Goal: Information Seeking & Learning: Learn about a topic

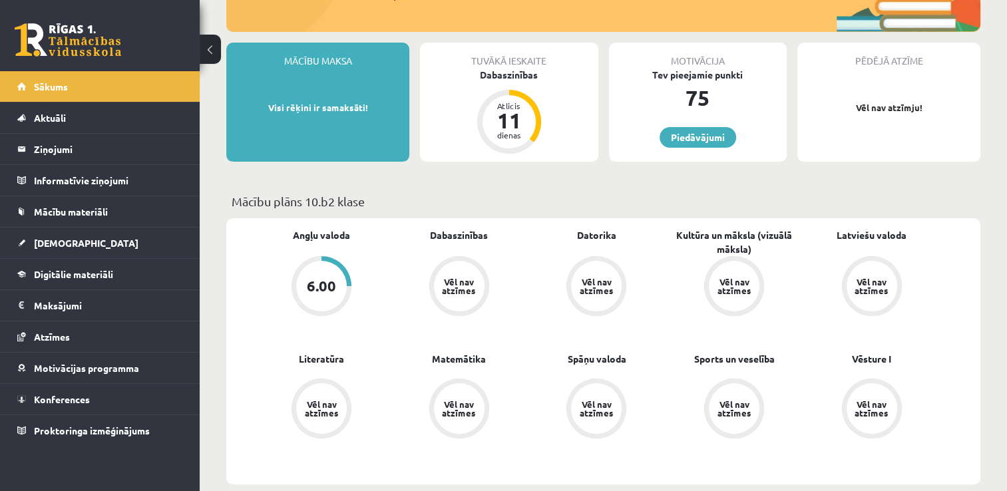
scroll to position [265, 0]
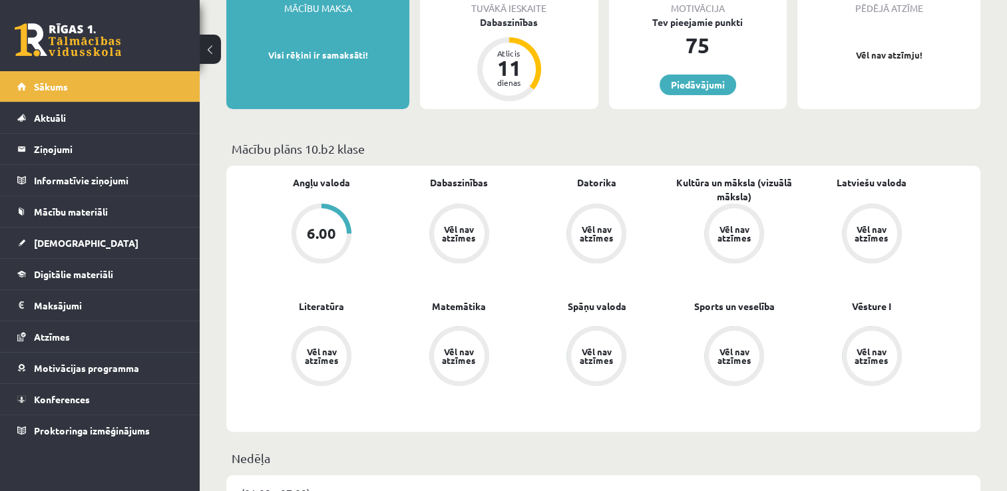
click at [452, 228] on div "Vēl nav atzīmes" at bounding box center [459, 233] width 37 height 17
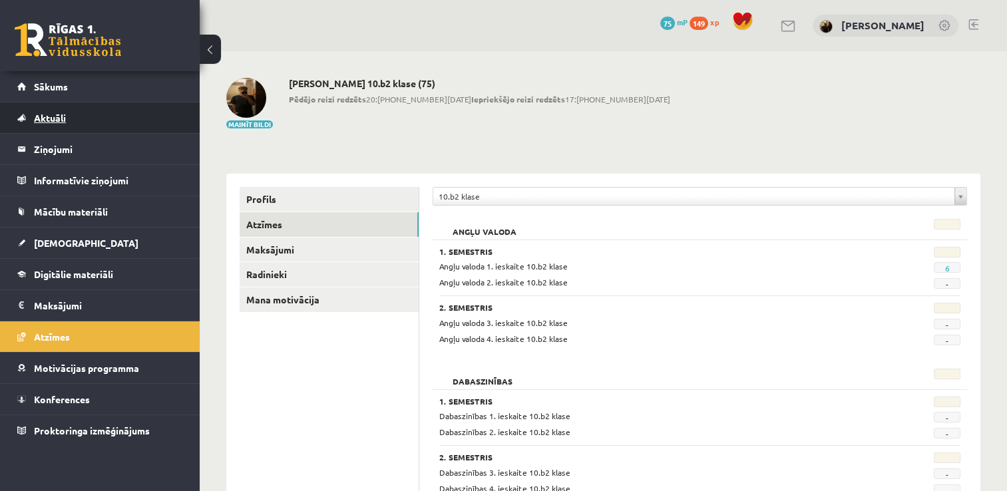
click at [81, 126] on link "Aktuāli" at bounding box center [100, 117] width 166 height 31
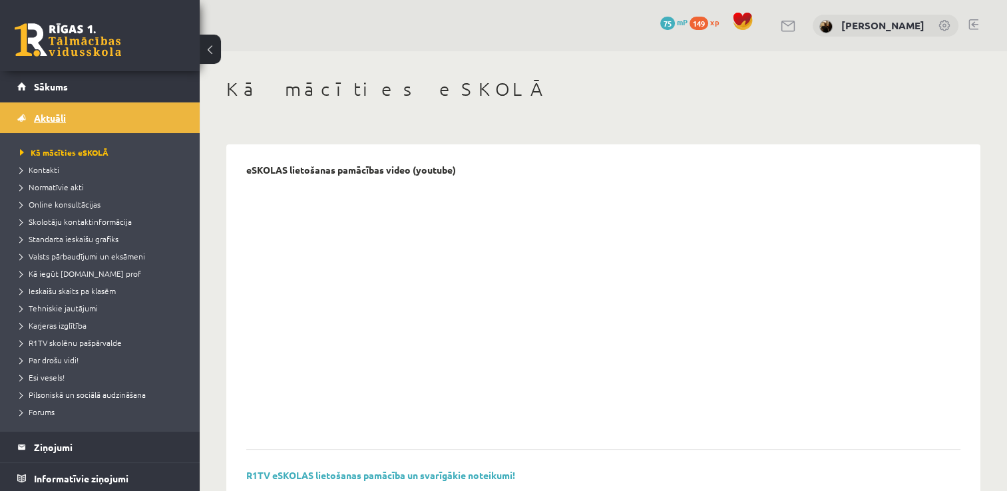
click at [57, 121] on span "Aktuāli" at bounding box center [50, 118] width 32 height 12
click at [126, 445] on legend "Ziņojumi 0" at bounding box center [108, 447] width 149 height 31
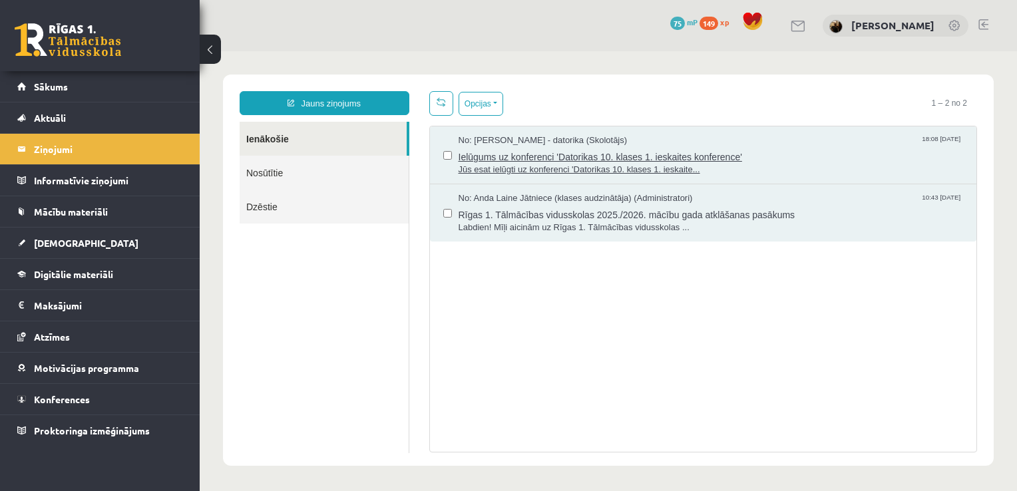
drag, startPoint x: 1014, startPoint y: 123, endPoint x: 650, endPoint y: 160, distance: 366.0
click at [650, 160] on span "Ielūgums uz konferenci 'Datorikas 10. klases 1. ieskaites konference'" at bounding box center [711, 155] width 505 height 17
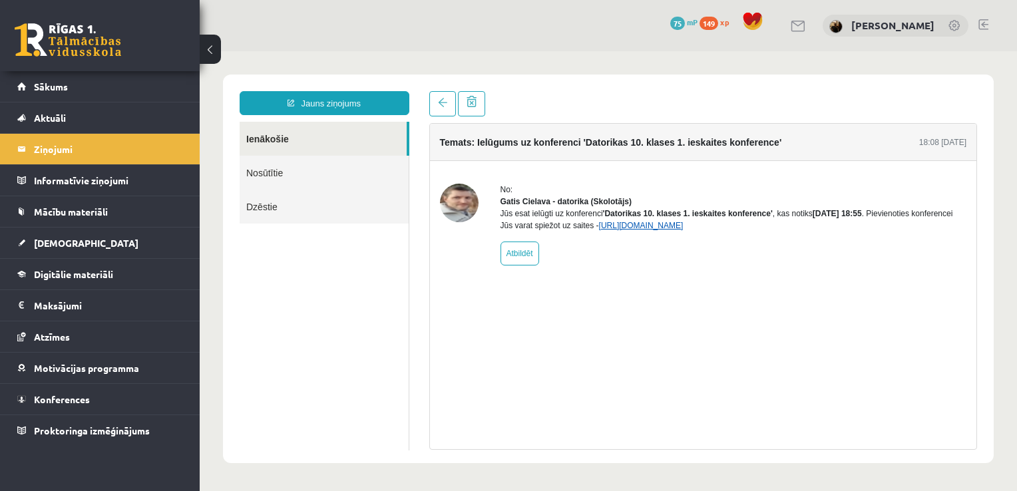
click at [639, 230] on link "https://eskola.r1tv.lv/conferences/4490/join" at bounding box center [641, 225] width 85 height 9
click at [130, 155] on legend "Ziņojumi 0" at bounding box center [108, 149] width 149 height 31
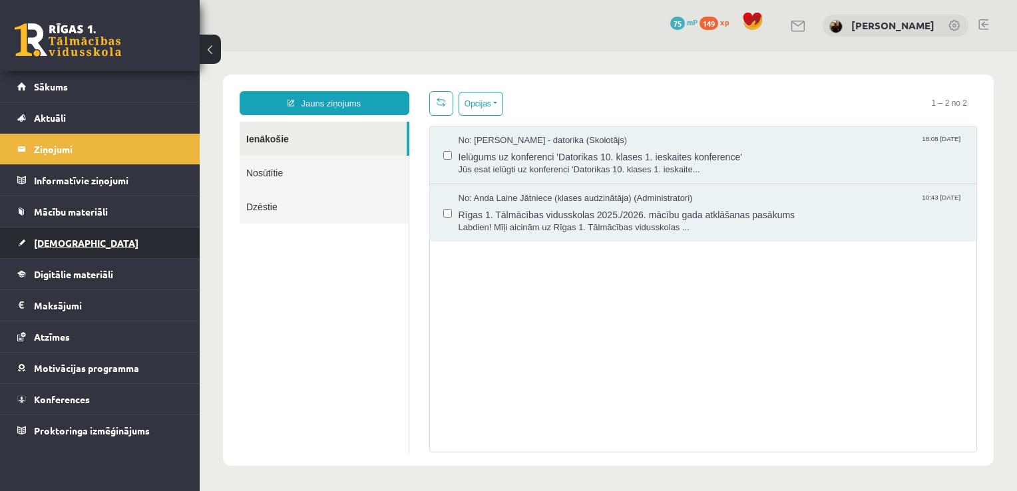
click at [70, 237] on span "[DEMOGRAPHIC_DATA]" at bounding box center [86, 243] width 104 height 12
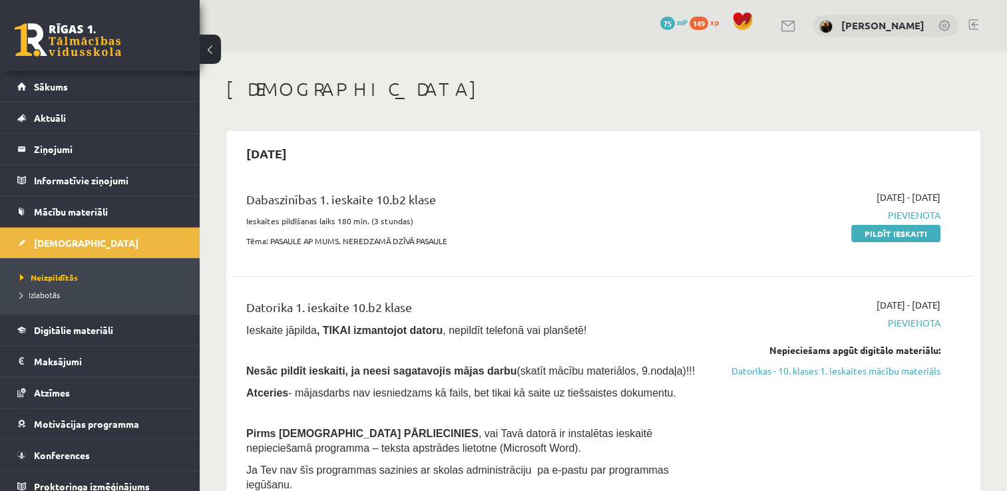
scroll to position [9, 0]
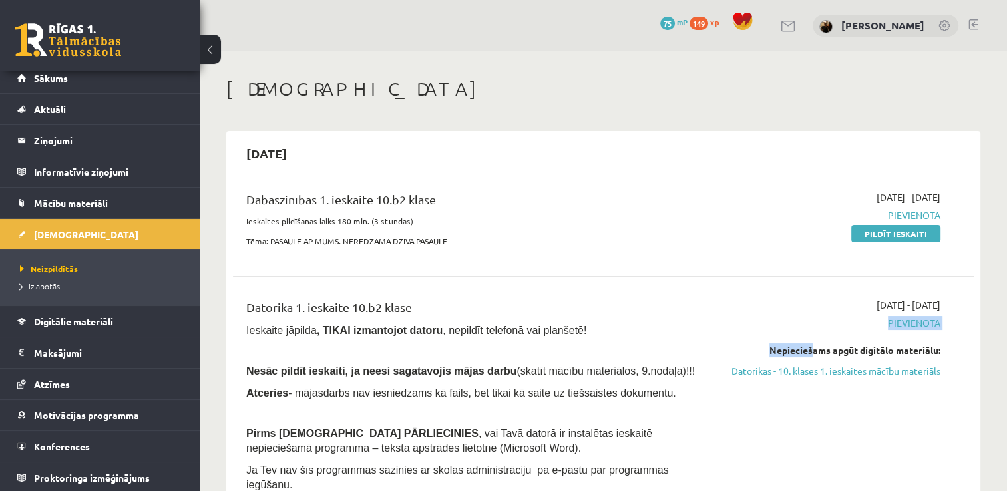
drag, startPoint x: 807, startPoint y: 343, endPoint x: 1016, endPoint y: 356, distance: 209.4
click at [1006, 356] on html "eSkola - R1TV.lv 0 Dāvanas 75 mP 149 xp Matīss Klāvs Vanaģelis Sākums Aktuāli K…" at bounding box center [503, 245] width 1007 height 491
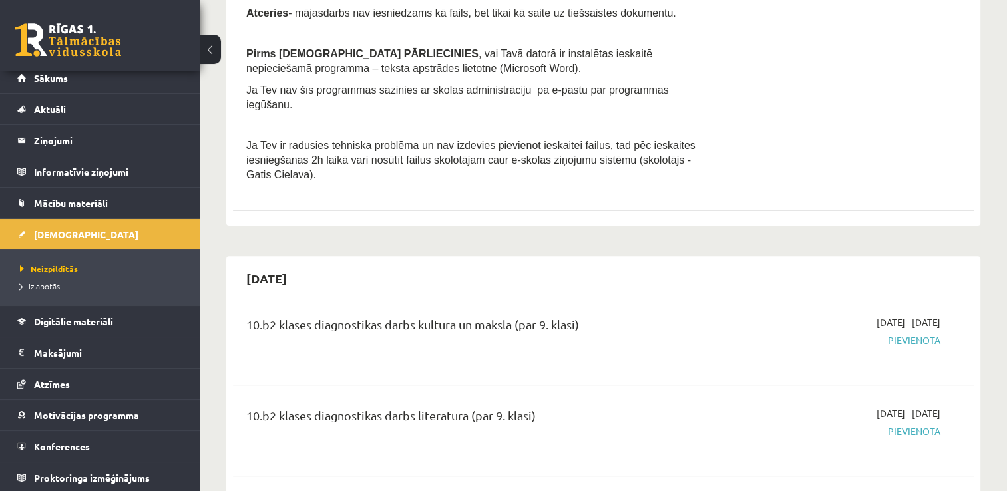
scroll to position [0, 0]
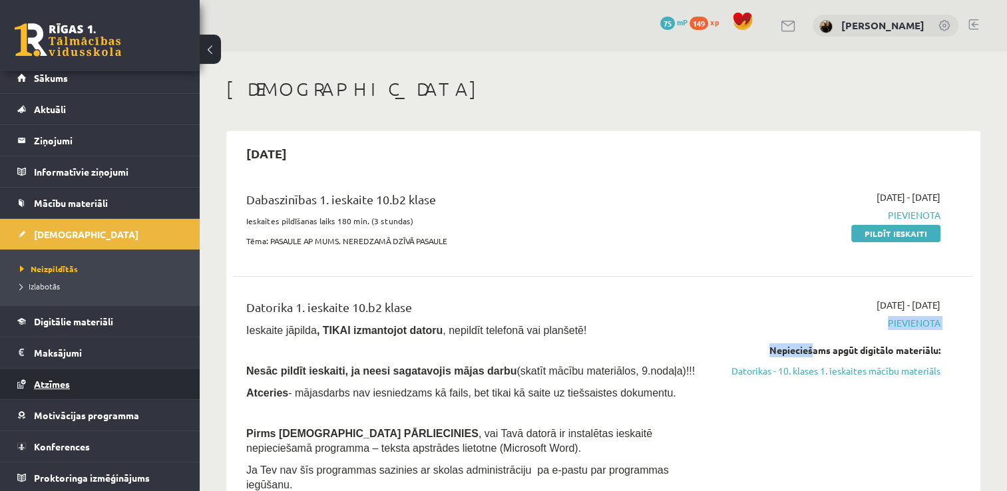
click at [51, 390] on link "Atzīmes" at bounding box center [100, 384] width 166 height 31
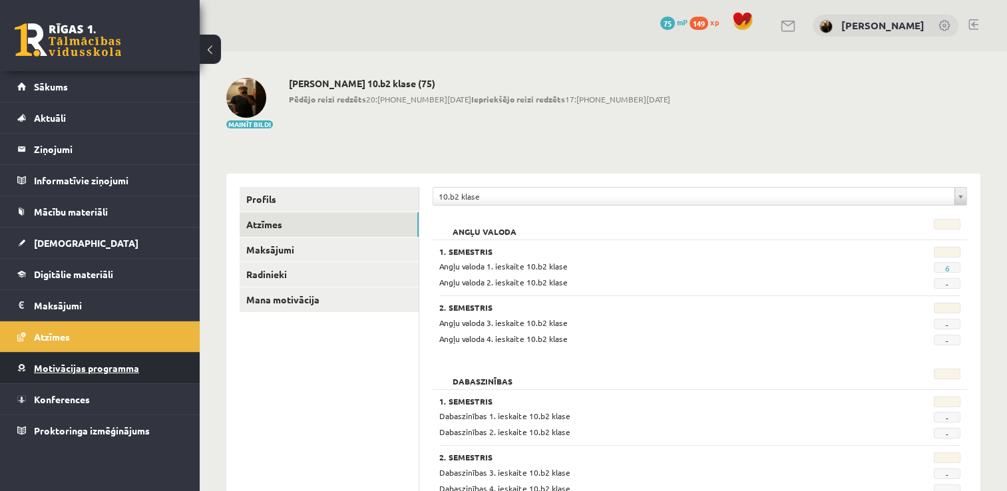
click at [118, 367] on span "Motivācijas programma" at bounding box center [86, 368] width 105 height 12
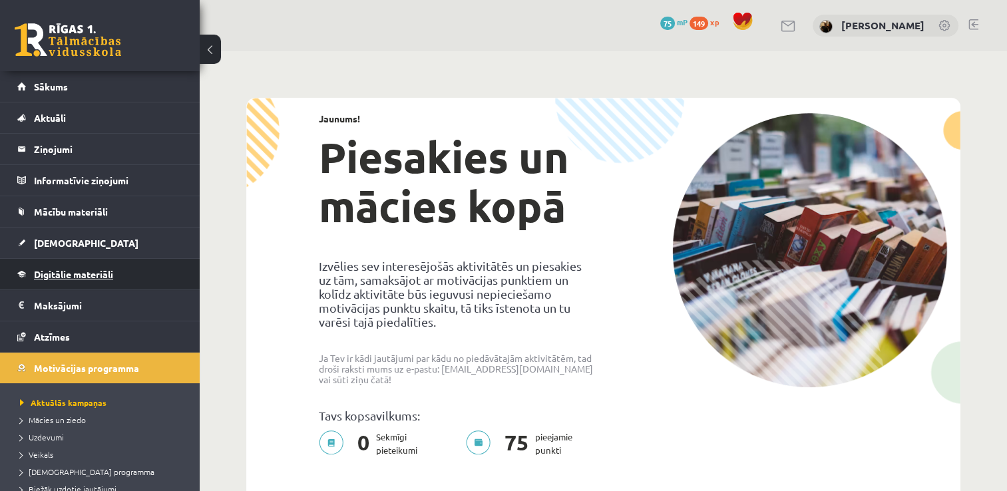
click at [81, 275] on span "Digitālie materiāli" at bounding box center [73, 274] width 79 height 12
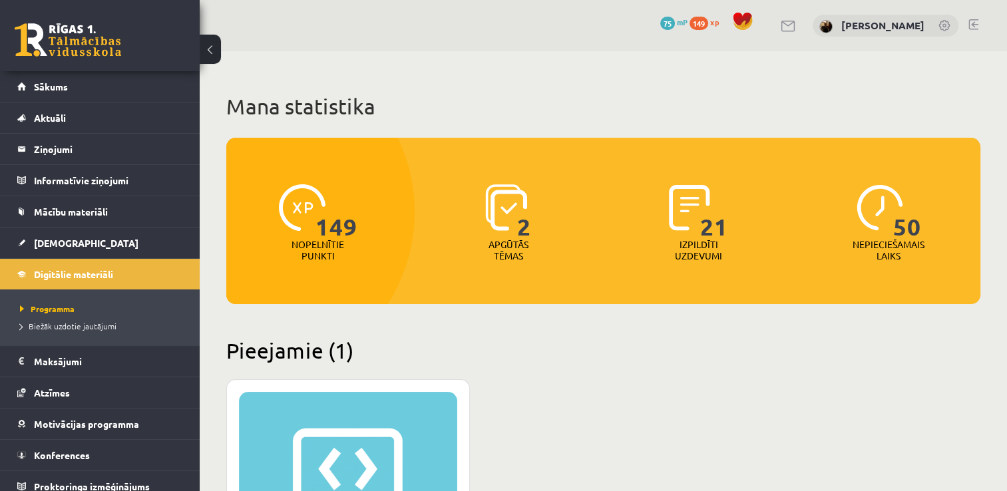
click at [974, 23] on link at bounding box center [973, 24] width 10 height 11
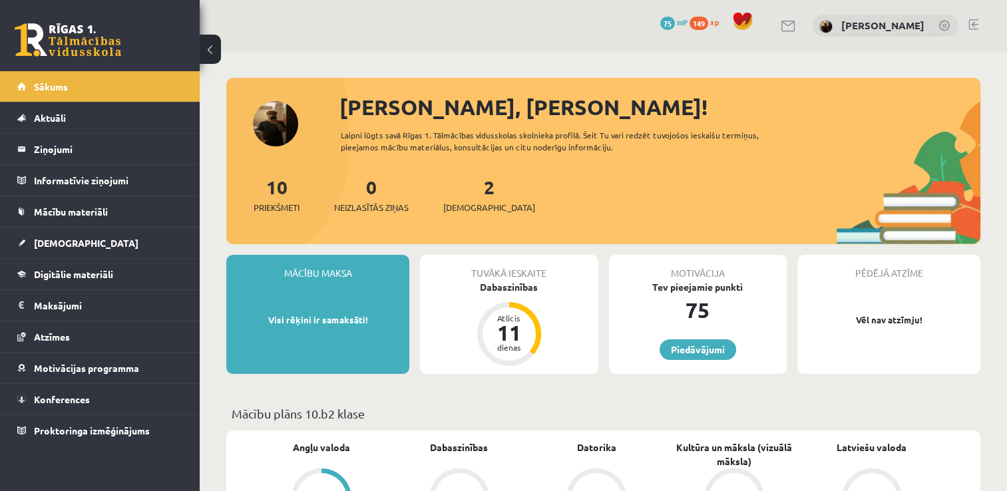
click at [273, 132] on div "Sveiks, Matīss Klāvs! Laipni lūgts savā Rīgas 1. Tālmācības vidusskolas skolnie…" at bounding box center [603, 167] width 754 height 153
click at [278, 185] on link "10 Priekšmeti" at bounding box center [277, 194] width 46 height 39
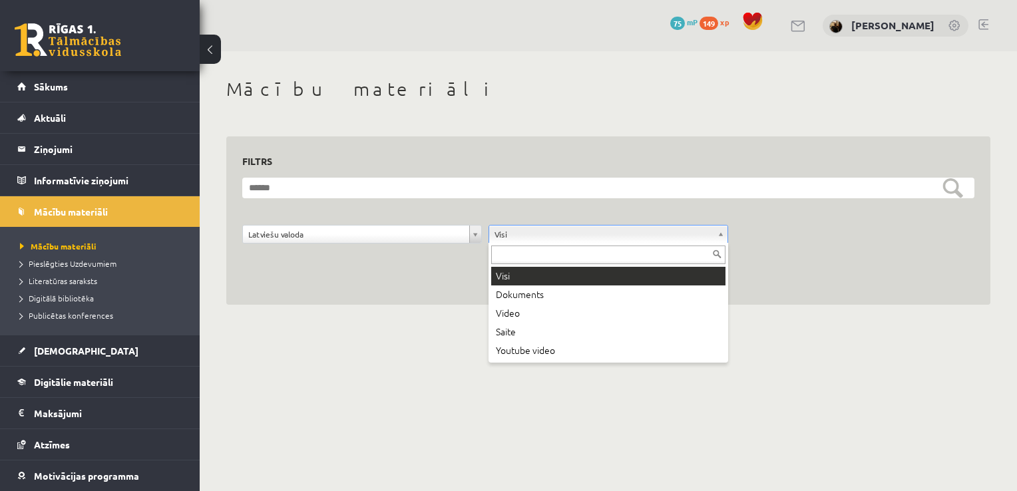
click at [713, 254] on input "text" at bounding box center [608, 255] width 234 height 19
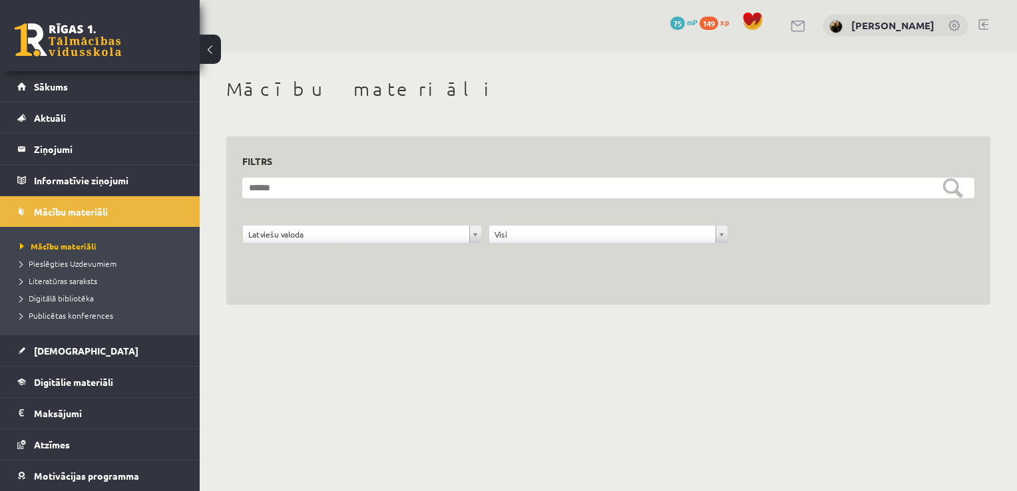
click at [986, 25] on link at bounding box center [983, 24] width 10 height 11
